Goal: Task Accomplishment & Management: Use online tool/utility

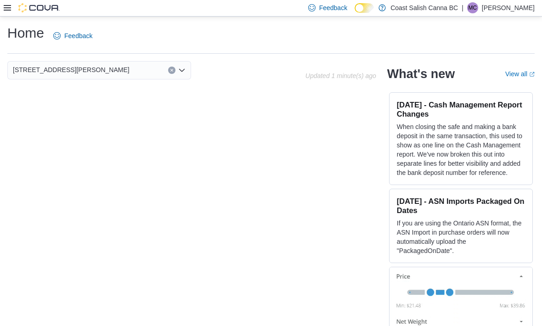
click at [9, 11] on icon at bounding box center [7, 7] width 7 height 7
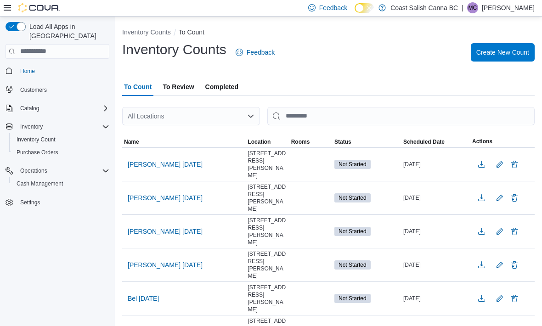
click at [132, 143] on span "Name" at bounding box center [131, 141] width 15 height 7
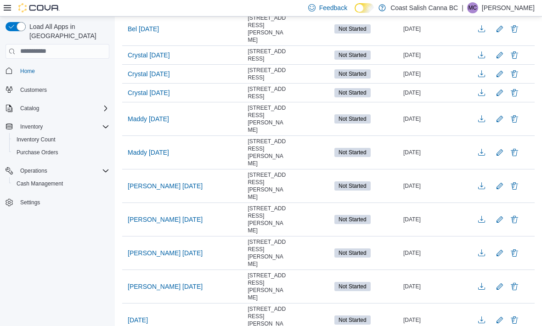
scroll to position [194, 0]
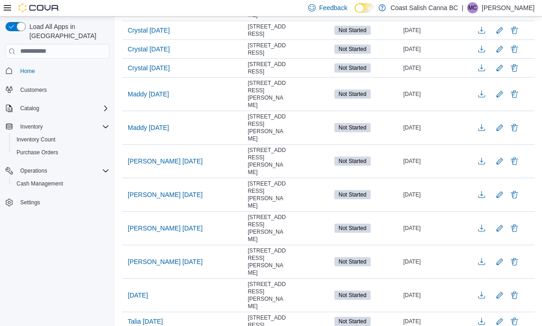
click at [144, 99] on span "Maddy [DATE]" at bounding box center [148, 93] width 41 height 9
click at [145, 99] on span "Maddy [DATE]" at bounding box center [148, 93] width 41 height 9
click at [153, 99] on span "Maddy [DATE]" at bounding box center [148, 93] width 41 height 9
click at [157, 99] on span "Maddy [DATE]" at bounding box center [148, 93] width 41 height 9
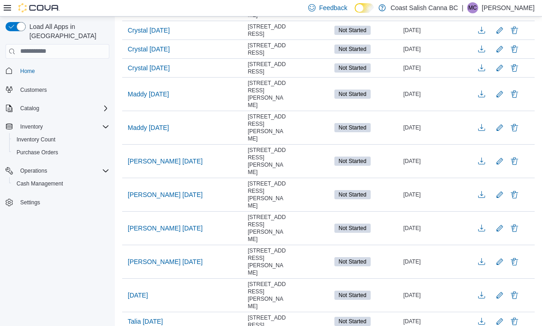
click at [157, 99] on span "Maddy [DATE]" at bounding box center [148, 93] width 41 height 9
click at [149, 99] on span "Maddy [DATE]" at bounding box center [148, 93] width 41 height 9
click at [148, 99] on span "Maddy [DATE]" at bounding box center [148, 93] width 41 height 9
click at [147, 99] on span "Maddy [DATE]" at bounding box center [148, 93] width 41 height 9
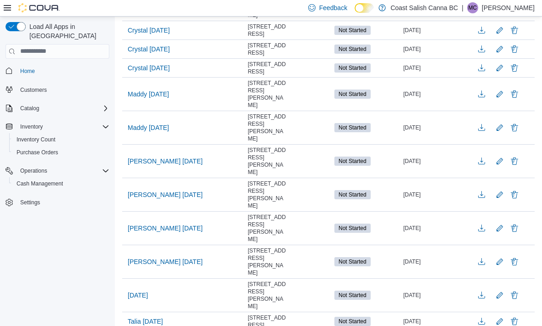
click at [147, 99] on span "Maddy [DATE]" at bounding box center [148, 93] width 41 height 9
click at [151, 99] on span "Maddy [DATE]" at bounding box center [148, 93] width 41 height 9
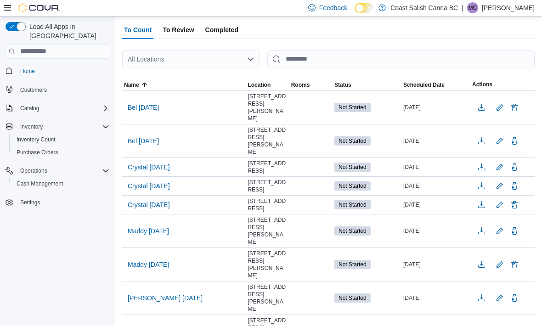
scroll to position [0, 0]
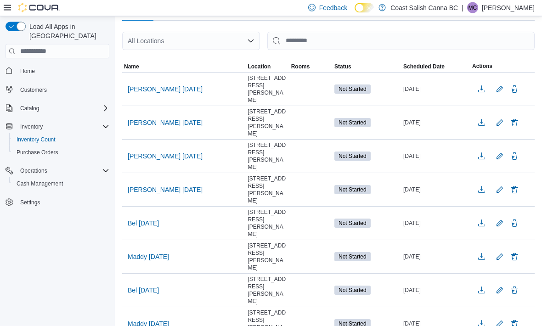
scroll to position [76, 0]
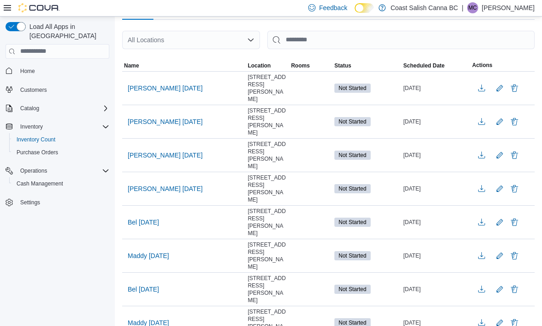
click at [154, 325] on span "Maddy [DATE]" at bounding box center [148, 323] width 41 height 14
click at [155, 325] on span "Maddy [DATE]" at bounding box center [148, 323] width 41 height 14
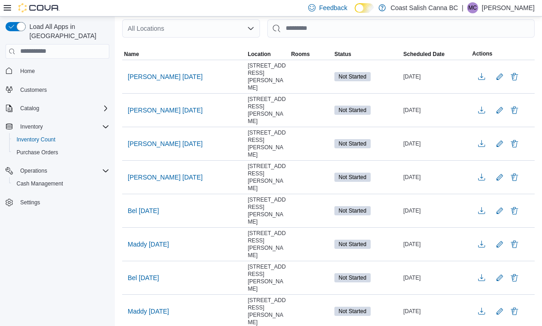
scroll to position [101, 0]
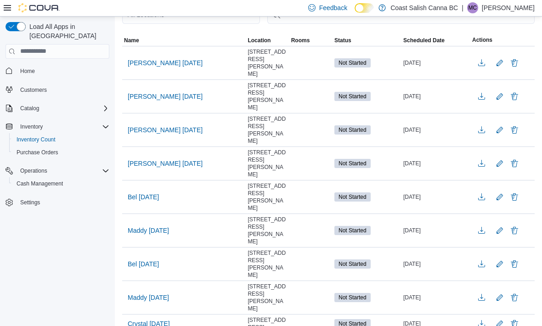
click at [151, 298] on span "Maddy [DATE]" at bounding box center [148, 297] width 41 height 9
click at [151, 302] on span "Maddy [DATE]" at bounding box center [148, 297] width 41 height 9
click at [151, 301] on span "Maddy [DATE]" at bounding box center [148, 297] width 41 height 9
click at [156, 304] on span "Maddy [DATE]" at bounding box center [148, 297] width 41 height 14
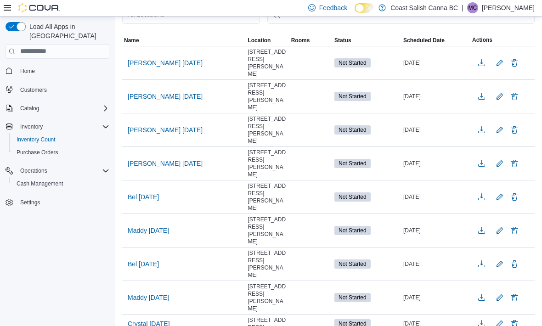
click at [156, 304] on span "Maddy [DATE]" at bounding box center [148, 297] width 41 height 14
click at [153, 299] on span "Maddy [DATE]" at bounding box center [148, 297] width 41 height 9
click at [157, 302] on span "Maddy [DATE]" at bounding box center [148, 297] width 41 height 9
click at [156, 302] on span "Maddy [DATE]" at bounding box center [148, 297] width 41 height 9
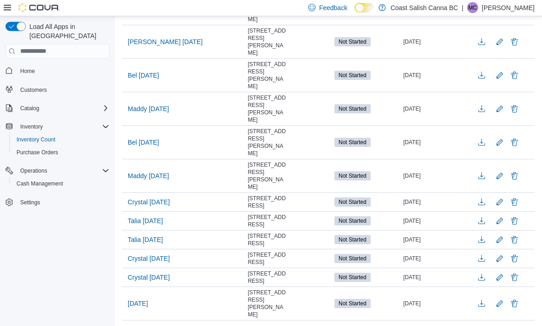
scroll to position [223, 0]
click at [151, 180] on span "Maddy [DATE]" at bounding box center [148, 175] width 41 height 9
click at [146, 182] on span "Maddy [DATE]" at bounding box center [148, 176] width 41 height 14
click at [149, 185] on td "Maddy [DATE]" at bounding box center [183, 176] width 123 height 34
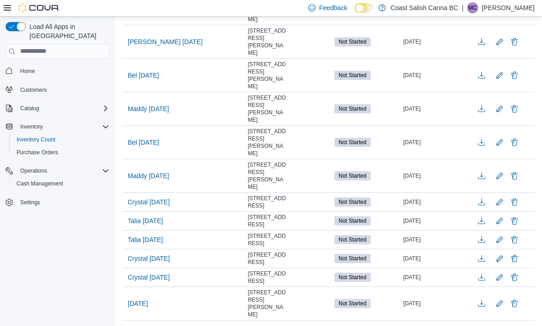
click at [154, 183] on span "Maddy [DATE]" at bounding box center [148, 176] width 41 height 14
click at [181, 182] on div "Maddy [DATE]" at bounding box center [183, 175] width 123 height 17
click at [181, 181] on div "Maddy [DATE]" at bounding box center [183, 175] width 123 height 17
click at [154, 179] on span "Maddy [DATE]" at bounding box center [148, 175] width 41 height 9
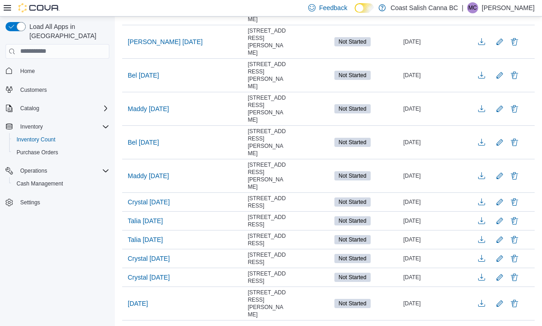
click at [153, 179] on span "Maddy [DATE]" at bounding box center [148, 175] width 41 height 9
click at [154, 182] on span "Maddy [DATE]" at bounding box center [148, 176] width 41 height 14
click at [152, 179] on span "Maddy [DATE]" at bounding box center [148, 175] width 41 height 9
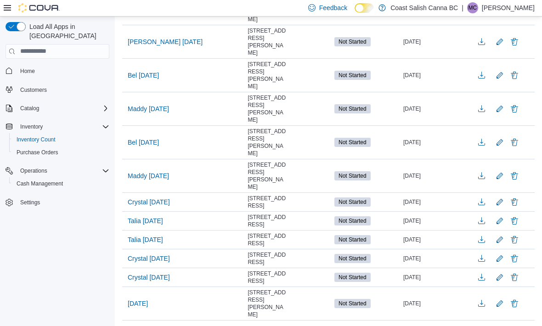
click at [154, 180] on span "Maddy [DATE]" at bounding box center [148, 175] width 41 height 9
click at [153, 180] on span "Maddy [DATE]" at bounding box center [148, 175] width 41 height 9
click at [152, 180] on span "Maddy [DATE]" at bounding box center [148, 175] width 41 height 9
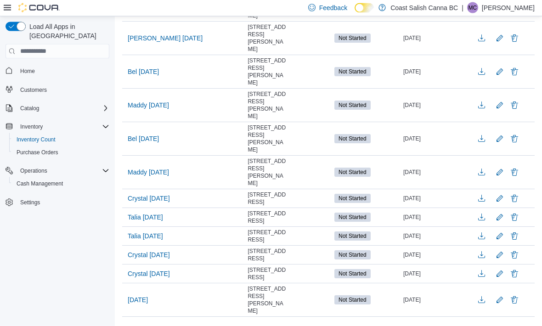
click at [136, 172] on span "Maddy [DATE]" at bounding box center [148, 172] width 41 height 9
click at [145, 171] on span "Maddy [DATE]" at bounding box center [148, 172] width 41 height 9
click at [145, 170] on span "Maddy [DATE]" at bounding box center [148, 172] width 41 height 9
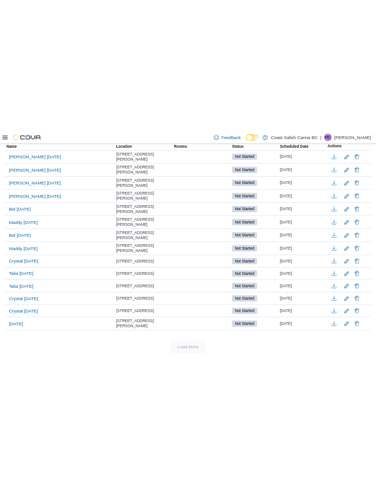
scroll to position [0, 0]
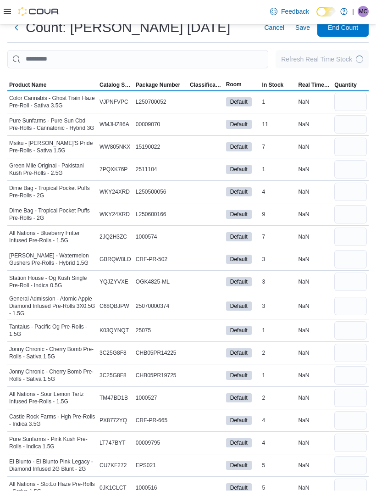
scroll to position [30, 0]
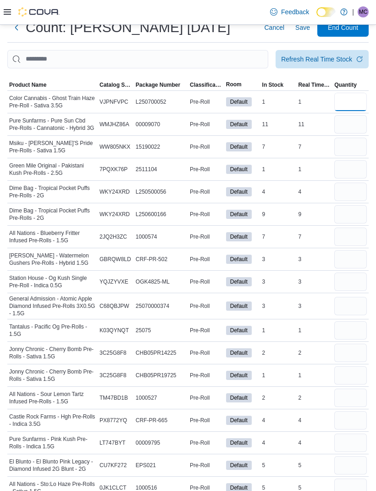
click at [350, 109] on input "number" at bounding box center [351, 102] width 33 height 18
type input "*"
click at [347, 134] on input "number" at bounding box center [351, 125] width 33 height 18
type input "**"
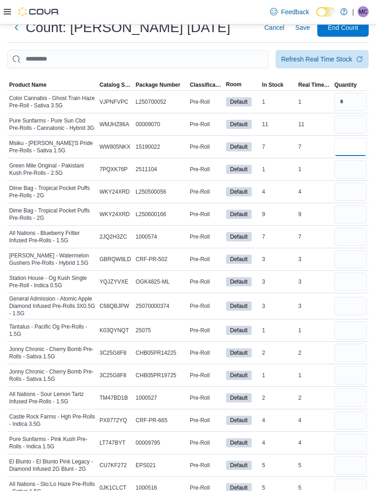
click at [359, 147] on input "number" at bounding box center [351, 147] width 33 height 18
type input "*"
click at [347, 175] on input "number" at bounding box center [351, 170] width 33 height 18
type input "*"
click at [357, 193] on input "number" at bounding box center [351, 192] width 33 height 18
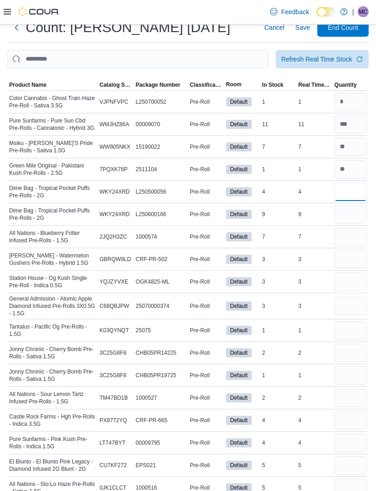
type input "*"
click at [352, 217] on input "number" at bounding box center [351, 215] width 33 height 18
type input "*"
click at [359, 242] on input "number" at bounding box center [351, 237] width 33 height 18
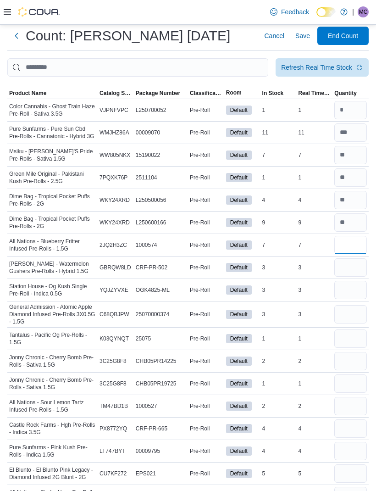
scroll to position [22, 0]
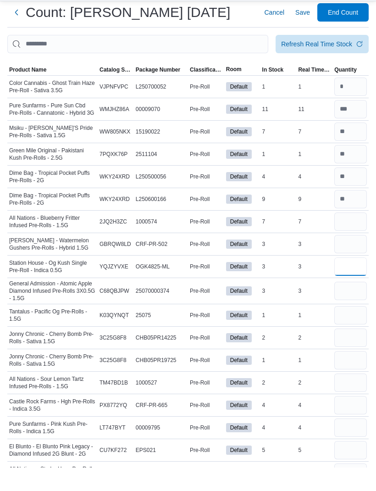
click at [358, 281] on input "number" at bounding box center [351, 290] width 33 height 18
type input "*"
click at [351, 306] on input "number" at bounding box center [351, 315] width 33 height 18
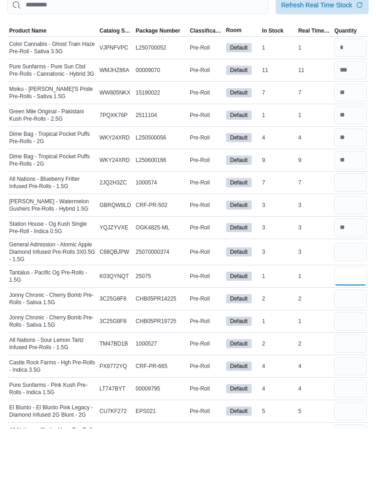
click at [357, 325] on input "number" at bounding box center [351, 339] width 33 height 18
type input "*"
click at [353, 325] on input "number" at bounding box center [351, 361] width 33 height 18
type input "*"
click at [356, 325] on input "number" at bounding box center [351, 384] width 33 height 18
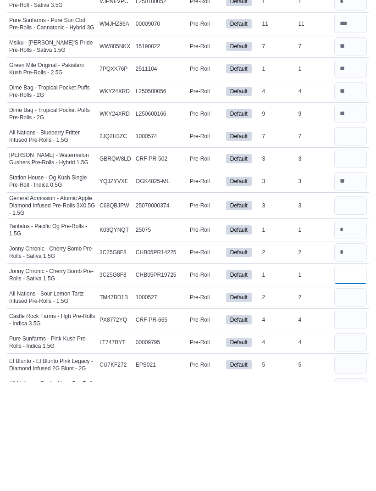
type input "*"
click at [360, 325] on input "number" at bounding box center [351, 406] width 33 height 18
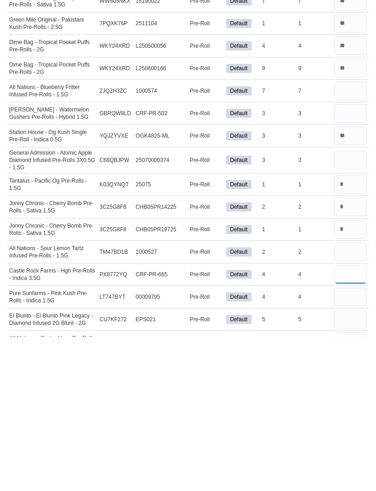
click at [362, 325] on input "number" at bounding box center [351, 429] width 33 height 18
type input "*"
click at [360, 325] on input "number" at bounding box center [351, 451] width 33 height 18
type input "*"
click at [358, 325] on input "number" at bounding box center [351, 474] width 33 height 18
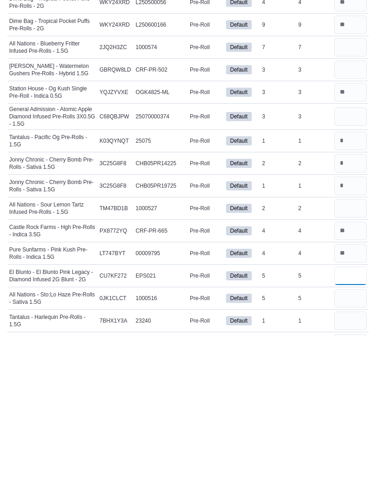
scroll to position [67, 0]
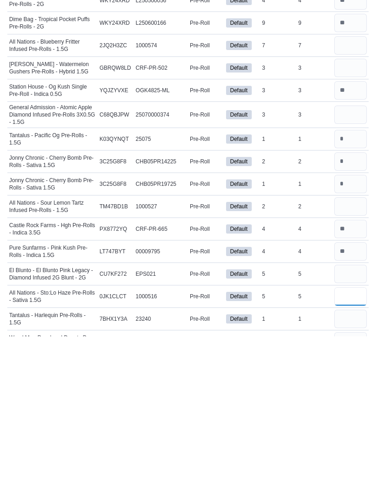
click at [358, 325] on input "number" at bounding box center [351, 451] width 33 height 18
type input "*"
click at [353, 325] on input "number" at bounding box center [351, 473] width 33 height 18
type input "*"
click at [357, 325] on input "number" at bounding box center [351, 496] width 33 height 18
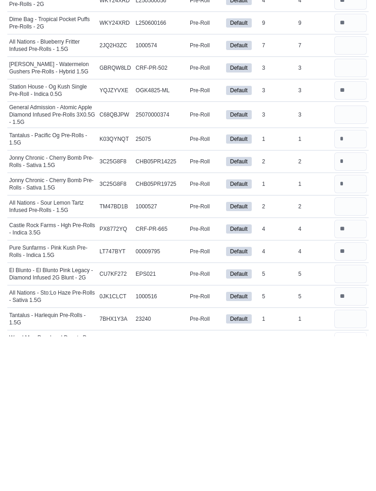
scroll to position [226, 0]
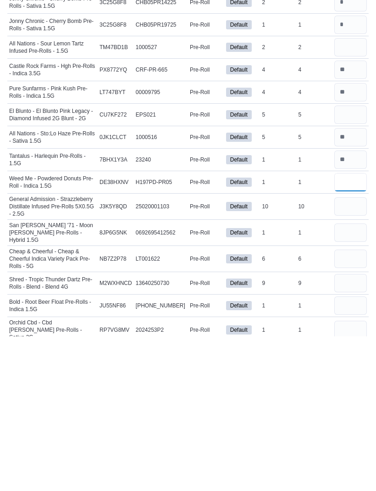
type input "*"
click at [353, 325] on input "number" at bounding box center [351, 361] width 33 height 18
click at [357, 325] on input "number" at bounding box center [351, 387] width 33 height 18
type input "*"
click at [359, 325] on input "number" at bounding box center [351, 413] width 33 height 18
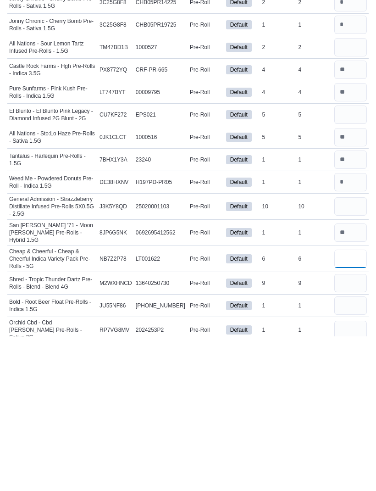
type input "*"
click at [357, 325] on input "number" at bounding box center [351, 438] width 33 height 18
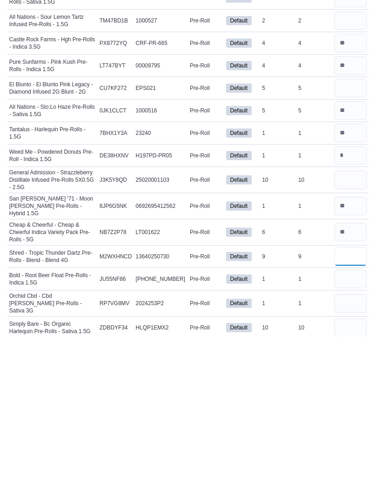
scroll to position [253, 0]
click at [361, 325] on input "number" at bounding box center [351, 433] width 33 height 18
type input "*"
click at [359, 325] on input "number" at bounding box center [351, 457] width 33 height 18
type input "*"
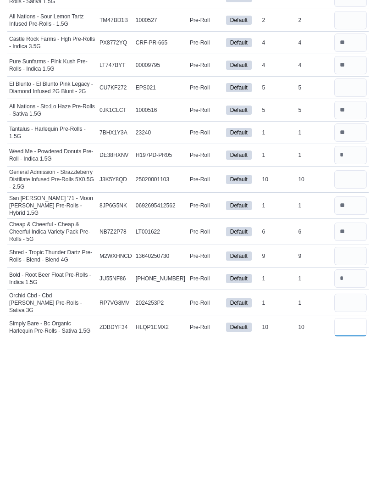
click at [360, 325] on input "number" at bounding box center [351, 482] width 33 height 18
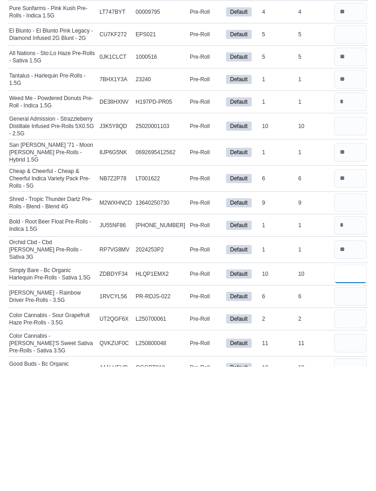
scroll to position [341, 0]
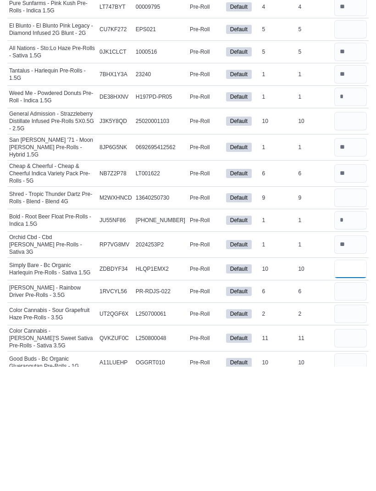
type input "**"
click at [361, 325] on input "number" at bounding box center [351, 439] width 33 height 18
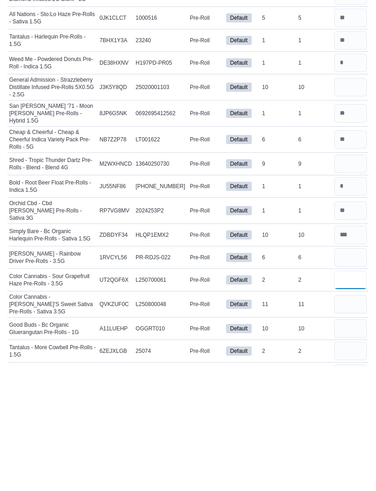
scroll to position [376, 0]
type input "*"
click at [362, 325] on input "number" at bounding box center [351, 428] width 33 height 18
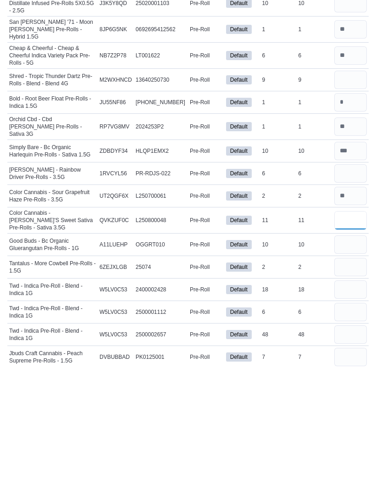
click at [354, 325] on input "number" at bounding box center [351, 344] width 33 height 18
type input "**"
click at [360, 325] on input "number" at bounding box center [351, 369] width 33 height 18
click at [362, 325] on input "number" at bounding box center [351, 392] width 33 height 18
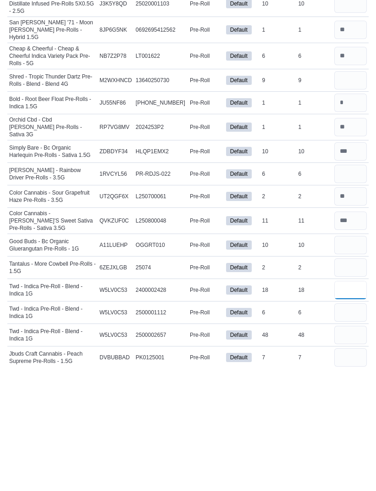
click at [357, 325] on input "number" at bounding box center [351, 414] width 33 height 18
click at [356, 325] on input "number" at bounding box center [351, 459] width 33 height 18
type input "**"
click at [356, 325] on input "number" at bounding box center [351, 482] width 33 height 18
type input "*"
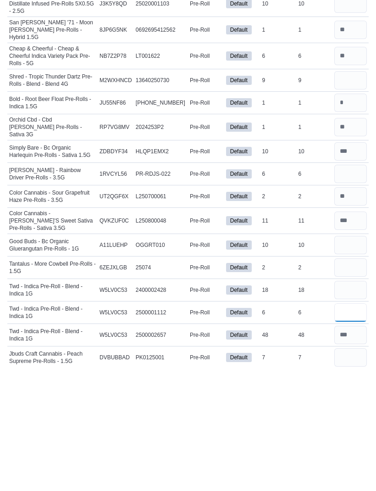
click at [357, 325] on input "number" at bounding box center [351, 437] width 33 height 18
click at [359, 325] on input "number" at bounding box center [351, 414] width 33 height 18
type input "**"
click at [358, 325] on input "number" at bounding box center [351, 437] width 33 height 18
type input "*"
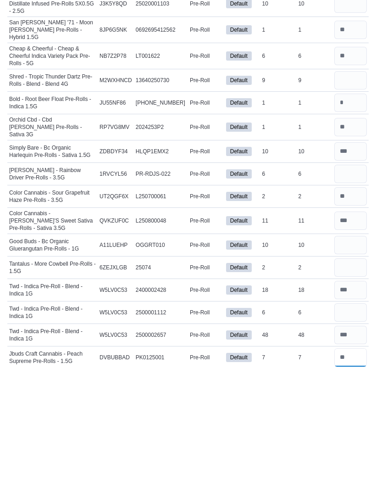
click at [356, 325] on input "number" at bounding box center [351, 482] width 33 height 18
click at [356, 325] on input "number" at bounding box center [351, 391] width 33 height 18
type input "*"
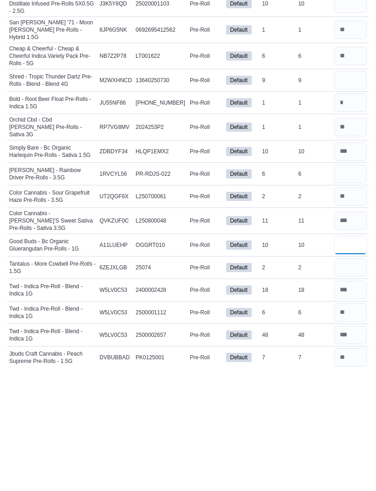
click at [349, 325] on input "number" at bounding box center [351, 369] width 33 height 18
type input "**"
click at [357, 289] on input "number" at bounding box center [351, 298] width 33 height 18
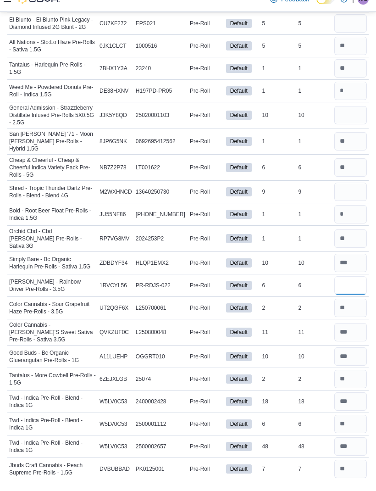
type input "*"
click at [353, 195] on input "number" at bounding box center [351, 204] width 33 height 18
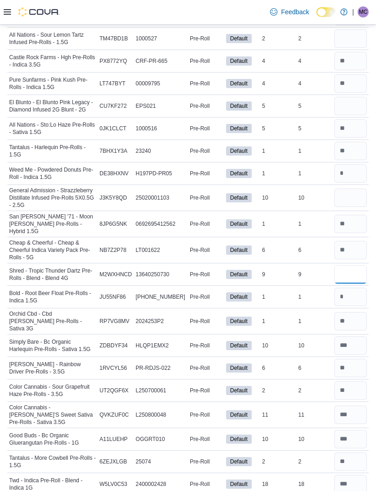
scroll to position [387, 0]
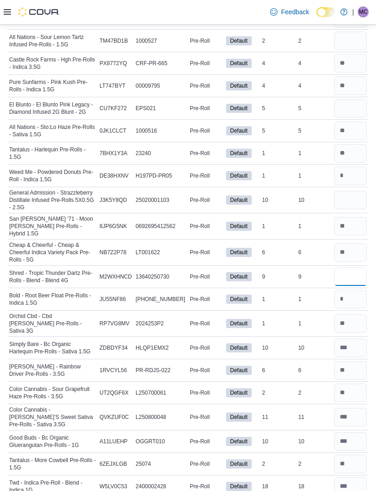
type input "*"
click at [352, 206] on input "number" at bounding box center [351, 200] width 33 height 18
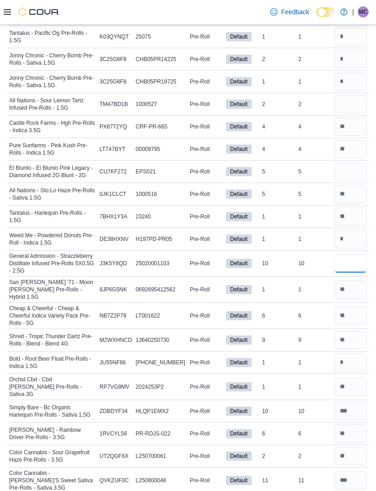
scroll to position [301, 0]
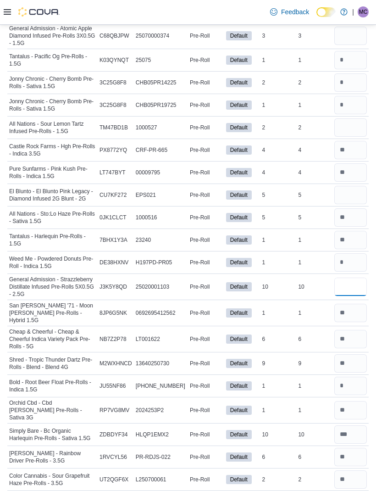
type input "**"
click at [350, 204] on input "number" at bounding box center [351, 195] width 33 height 18
type input "*"
click at [357, 137] on input "number" at bounding box center [351, 127] width 33 height 18
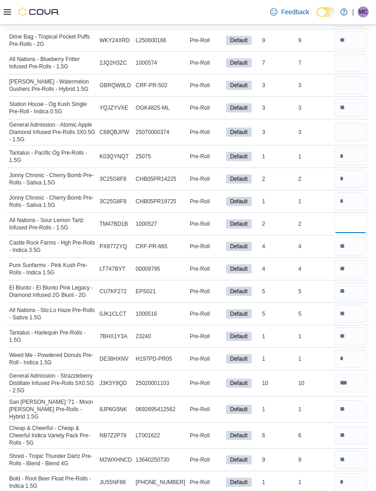
scroll to position [195, 0]
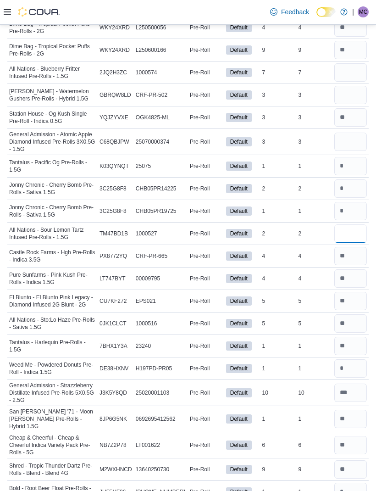
type input "*"
click at [357, 143] on input "number" at bounding box center [351, 142] width 33 height 18
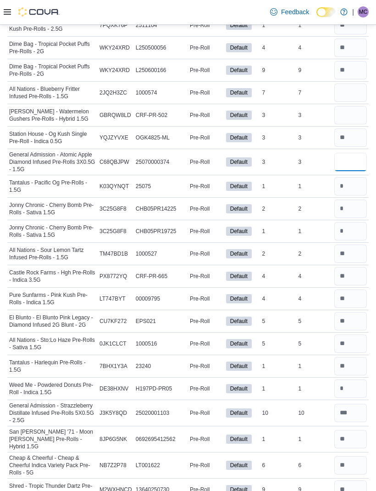
scroll to position [147, 0]
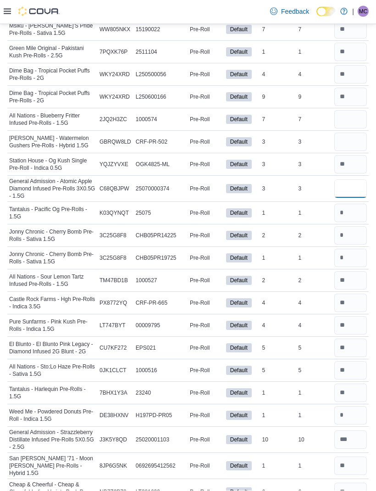
type input "*"
click at [350, 150] on input "number" at bounding box center [351, 143] width 33 height 18
type input "*"
click at [358, 125] on input "number" at bounding box center [351, 120] width 33 height 18
type input "*"
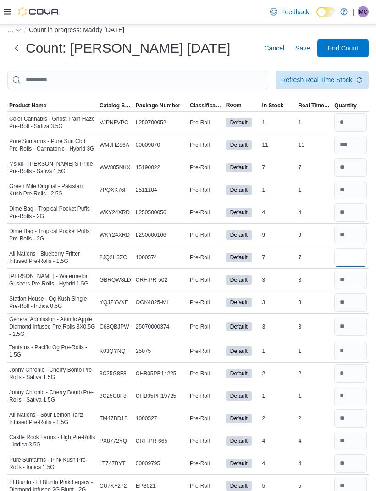
scroll to position [11, 0]
